Goal: Task Accomplishment & Management: Manage account settings

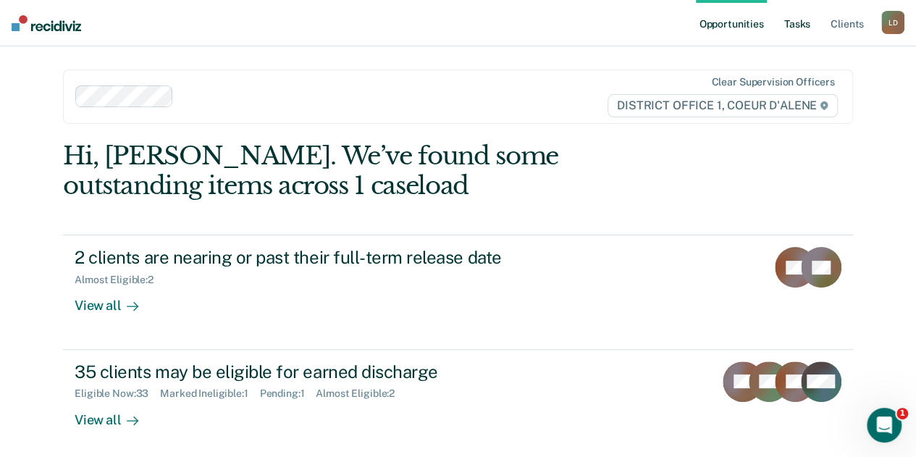
click at [798, 22] on link "Tasks" at bounding box center [798, 23] width 32 height 46
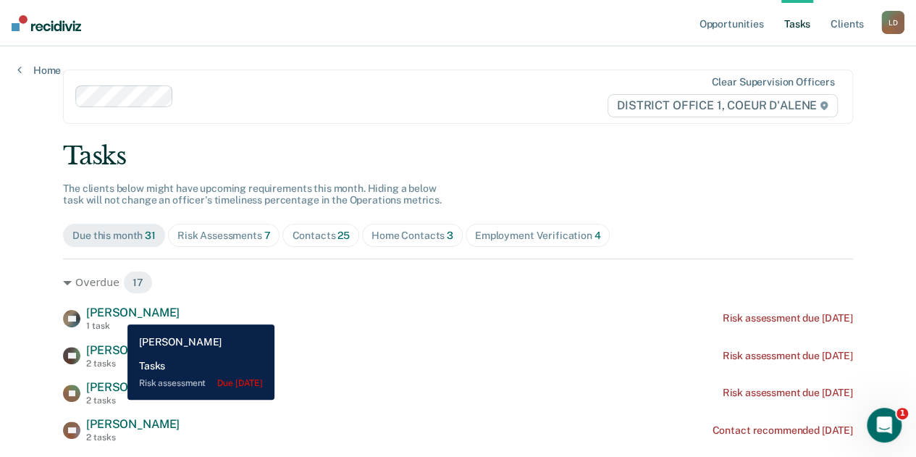
click at [117, 314] on span "[PERSON_NAME]" at bounding box center [132, 313] width 93 height 14
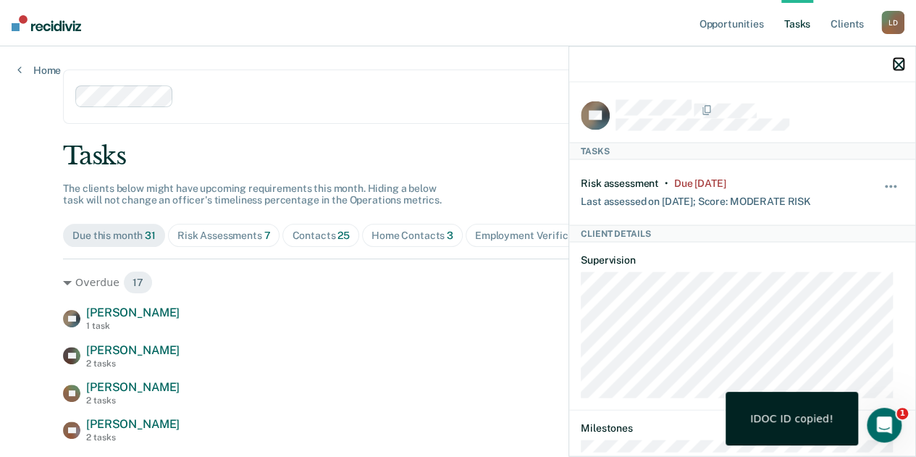
click at [900, 66] on icon "button" at bounding box center [899, 64] width 10 height 10
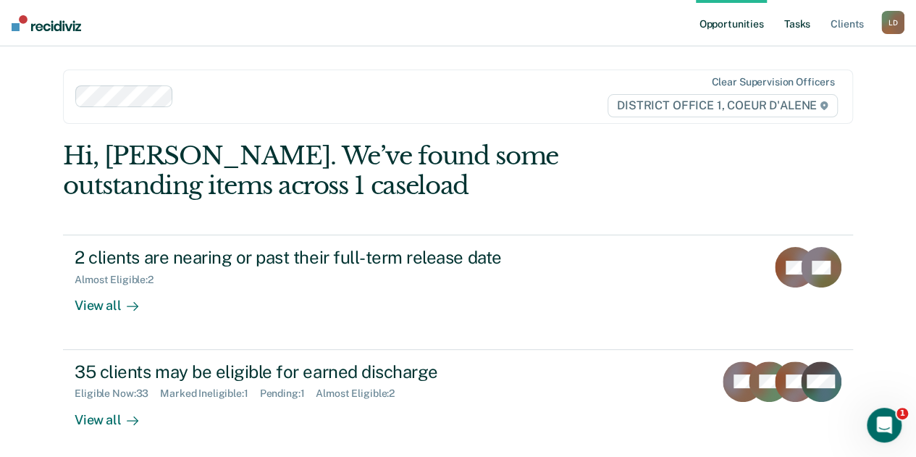
click at [795, 24] on link "Tasks" at bounding box center [798, 23] width 32 height 46
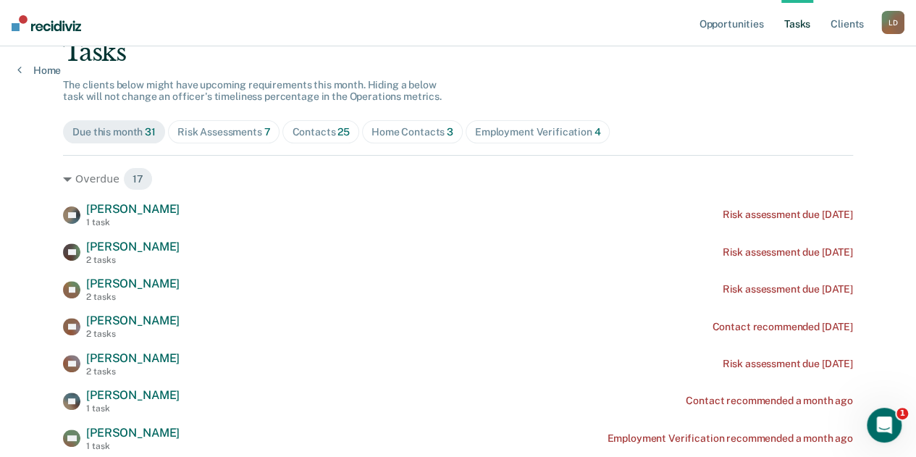
scroll to position [145, 0]
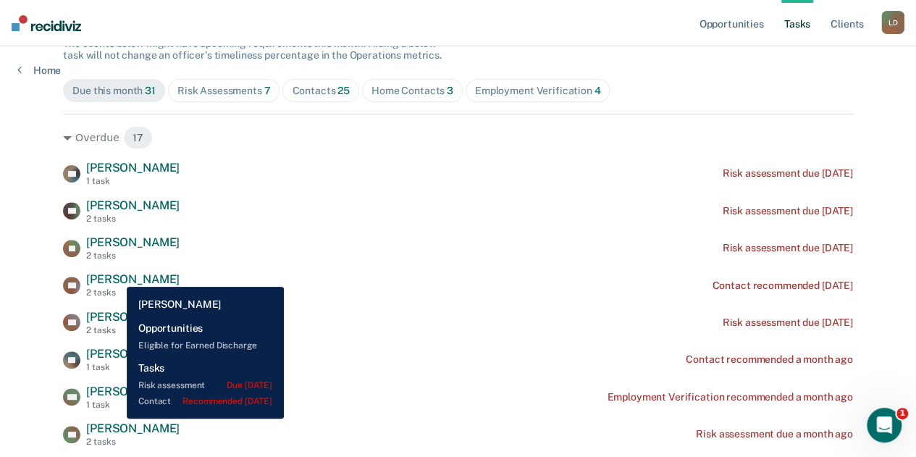
click at [116, 276] on span "[PERSON_NAME]" at bounding box center [132, 279] width 93 height 14
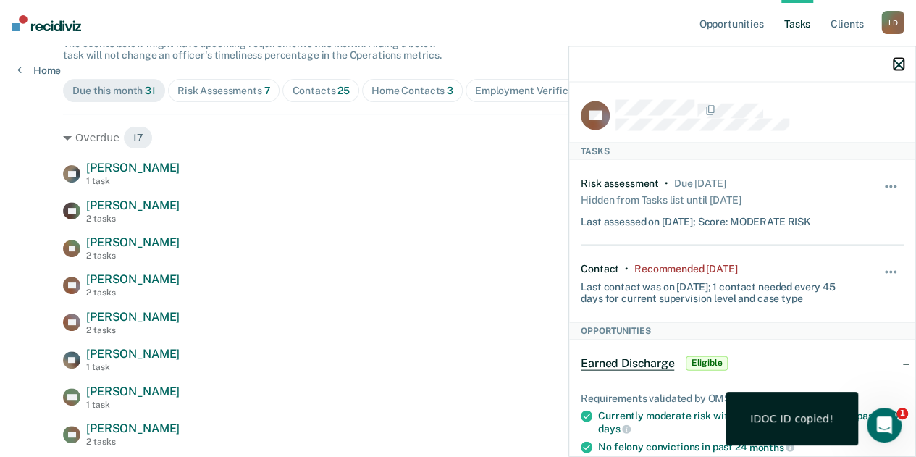
drag, startPoint x: 895, startPoint y: 64, endPoint x: 598, endPoint y: 63, distance: 297.0
click at [895, 64] on icon "button" at bounding box center [899, 64] width 10 height 10
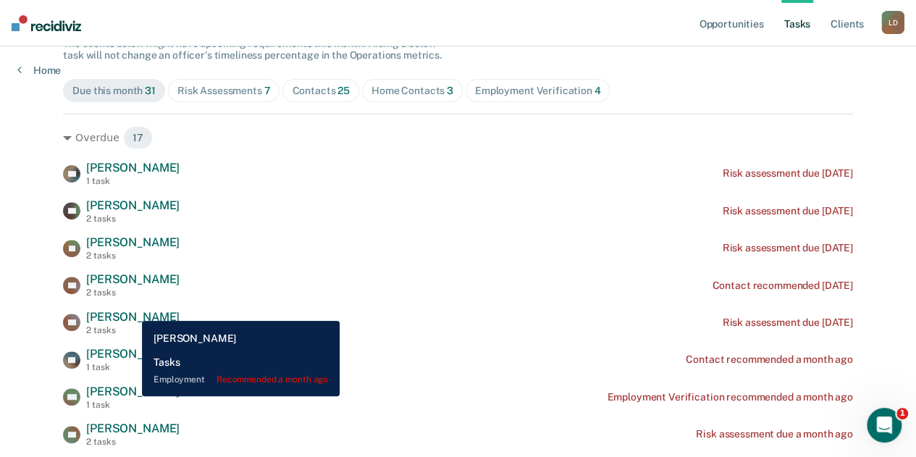
click at [131, 396] on span "[PERSON_NAME]" at bounding box center [132, 392] width 93 height 14
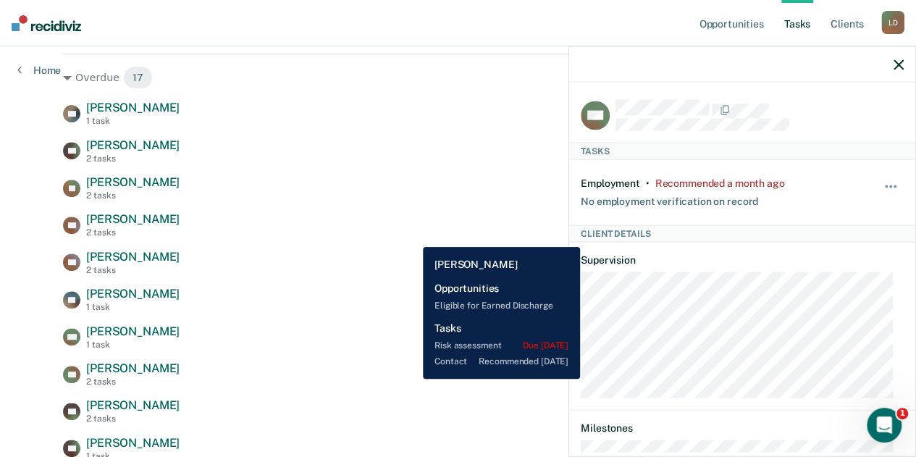
scroll to position [290, 0]
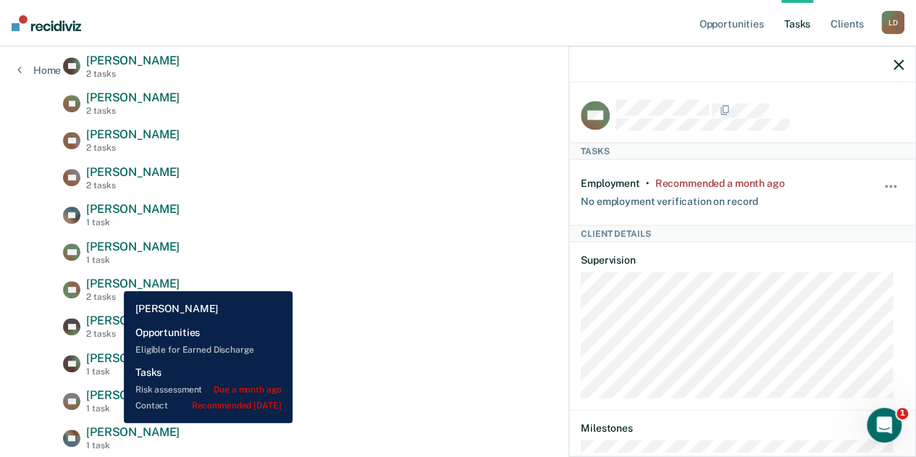
click at [113, 280] on span "[PERSON_NAME]" at bounding box center [132, 284] width 93 height 14
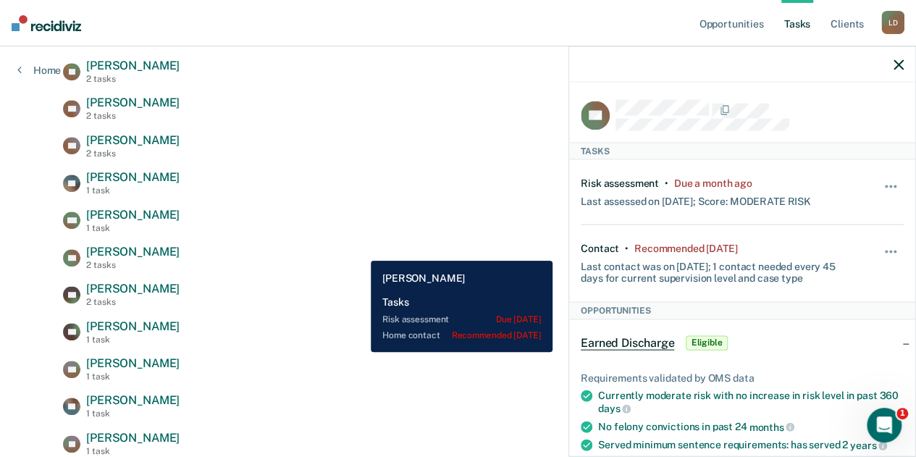
scroll to position [362, 0]
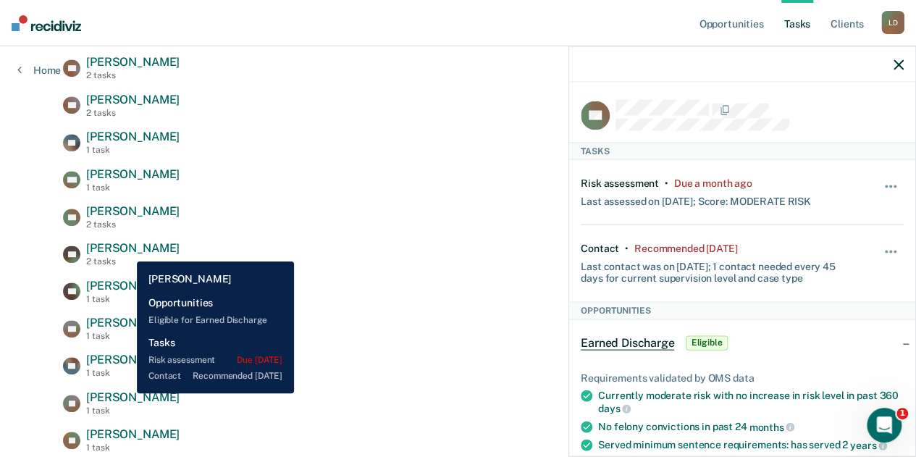
click at [126, 251] on span "[PERSON_NAME]" at bounding box center [132, 248] width 93 height 14
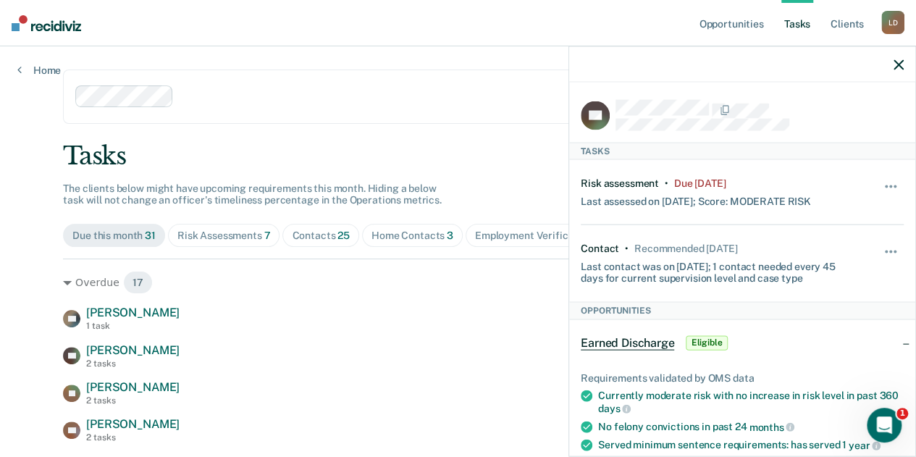
scroll to position [0, 0]
